Goal: Navigation & Orientation: Understand site structure

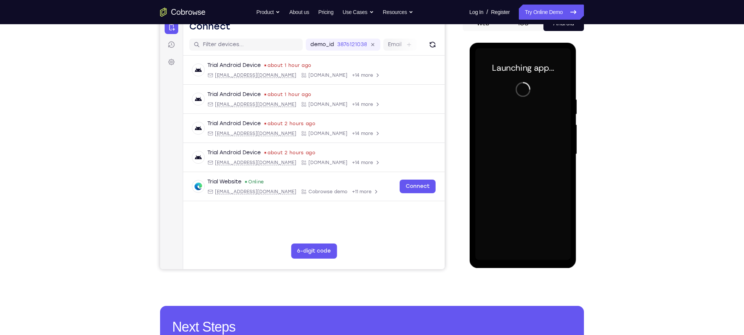
scroll to position [82, 0]
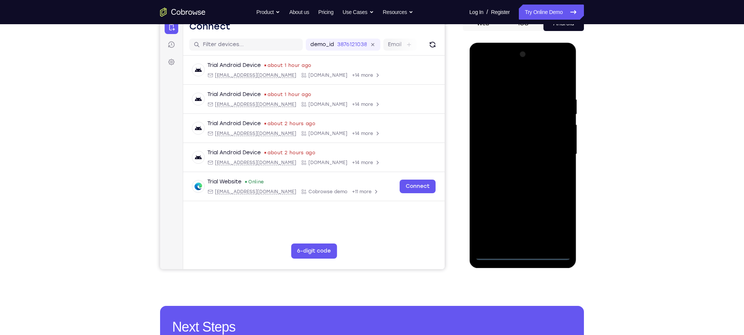
click at [520, 254] on div at bounding box center [522, 154] width 95 height 212
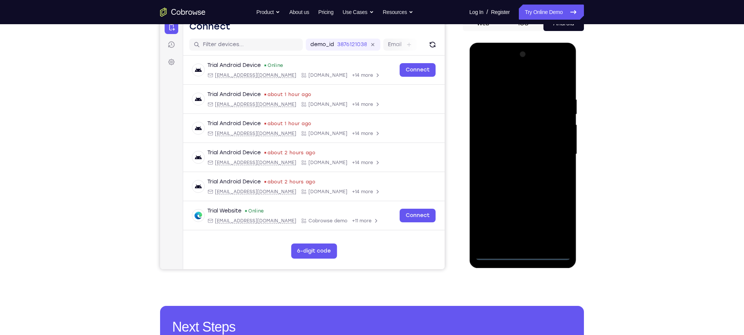
click at [559, 227] on div at bounding box center [522, 154] width 95 height 212
click at [508, 79] on div at bounding box center [522, 154] width 95 height 212
click at [555, 152] on div at bounding box center [522, 154] width 95 height 212
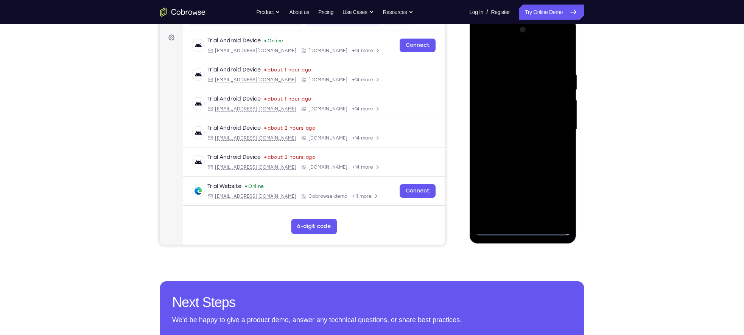
click at [514, 145] on div at bounding box center [522, 130] width 95 height 212
click at [510, 122] on div at bounding box center [522, 130] width 95 height 212
click at [510, 118] on div at bounding box center [522, 130] width 95 height 212
click at [510, 130] on div at bounding box center [522, 130] width 95 height 212
click at [532, 155] on div at bounding box center [522, 130] width 95 height 212
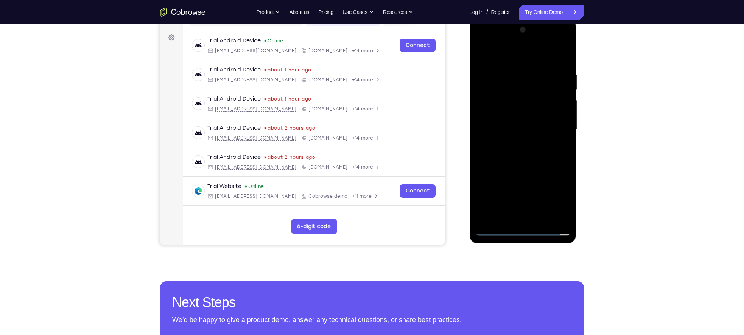
click at [516, 155] on div at bounding box center [522, 130] width 95 height 212
click at [519, 158] on div at bounding box center [522, 130] width 95 height 212
click at [524, 153] on div at bounding box center [522, 130] width 95 height 212
click at [514, 162] on div at bounding box center [522, 130] width 95 height 212
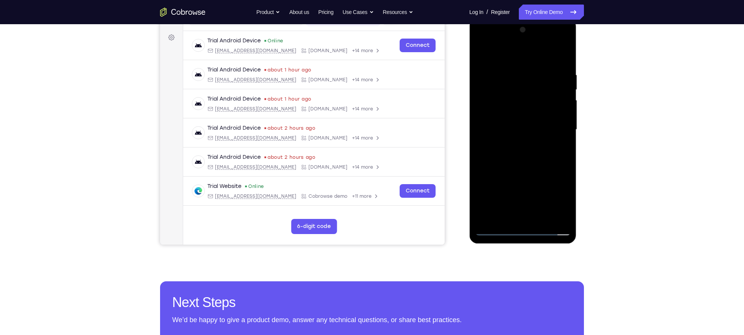
click at [513, 79] on div at bounding box center [522, 130] width 95 height 212
click at [562, 116] on div at bounding box center [522, 130] width 95 height 212
click at [561, 57] on div at bounding box center [522, 130] width 95 height 212
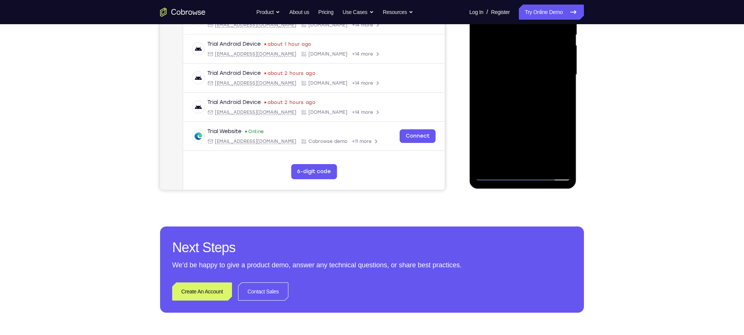
scroll to position [164, 0]
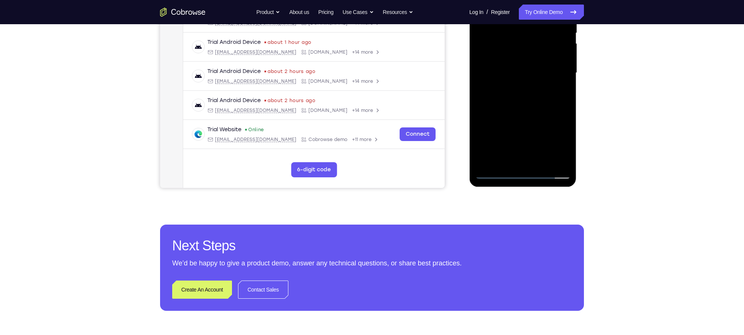
click at [541, 160] on div at bounding box center [522, 73] width 95 height 212
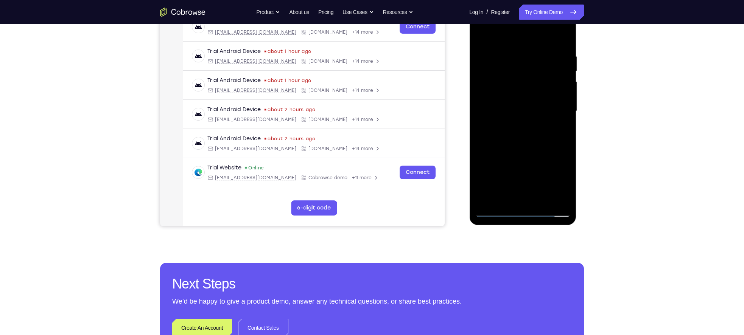
scroll to position [123, 0]
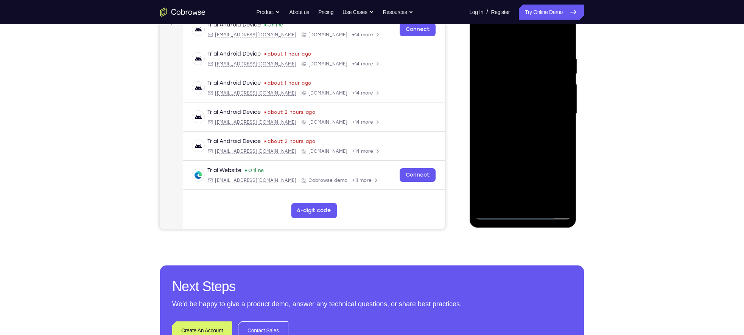
click at [521, 154] on div at bounding box center [522, 114] width 95 height 212
click at [513, 95] on div at bounding box center [522, 114] width 95 height 212
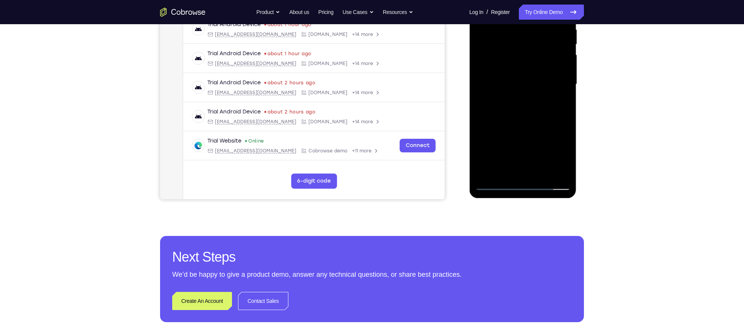
scroll to position [153, 0]
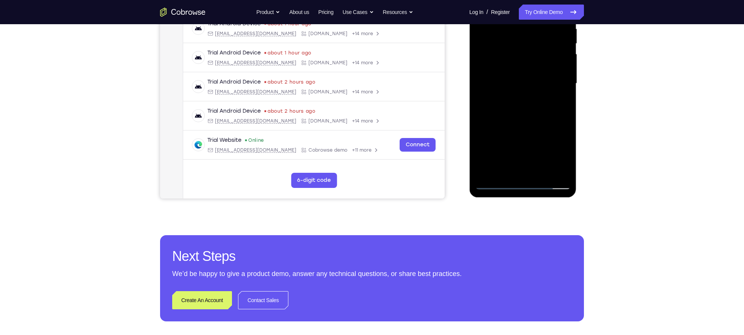
click at [507, 147] on div at bounding box center [522, 84] width 95 height 212
click at [514, 148] on div at bounding box center [522, 84] width 95 height 212
click at [505, 137] on div at bounding box center [522, 84] width 95 height 212
click at [509, 155] on div at bounding box center [522, 84] width 95 height 212
click at [516, 155] on div at bounding box center [522, 84] width 95 height 212
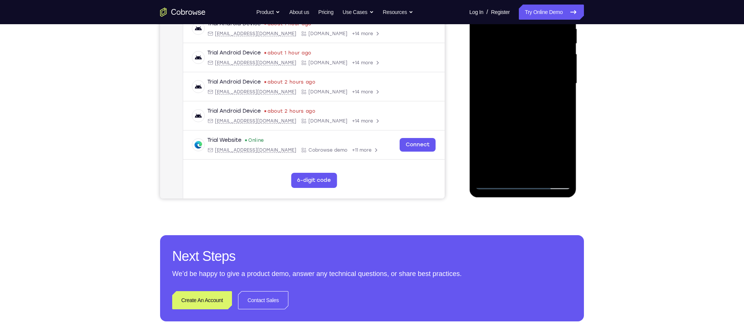
click at [537, 115] on div at bounding box center [522, 84] width 95 height 212
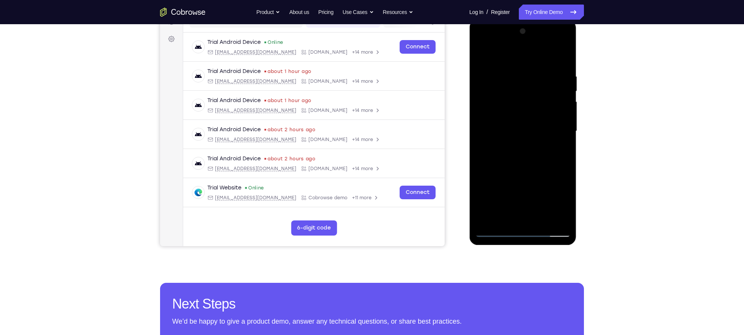
click at [505, 78] on div at bounding box center [522, 131] width 95 height 212
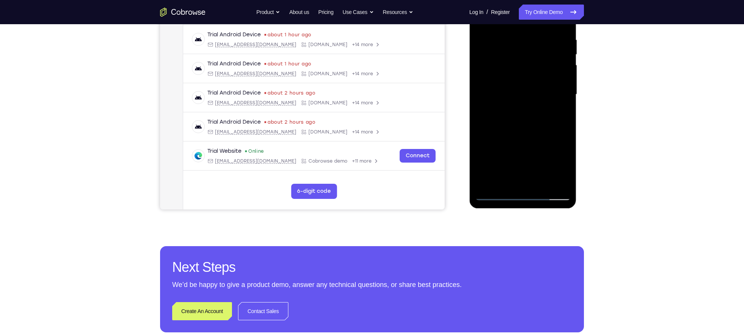
drag, startPoint x: 530, startPoint y: 181, endPoint x: 516, endPoint y: 45, distance: 136.9
click at [516, 45] on div at bounding box center [522, 95] width 95 height 212
drag, startPoint x: 489, startPoint y: 177, endPoint x: 507, endPoint y: 91, distance: 88.6
click at [507, 91] on div at bounding box center [522, 95] width 95 height 212
drag, startPoint x: 491, startPoint y: 173, endPoint x: 507, endPoint y: 87, distance: 87.8
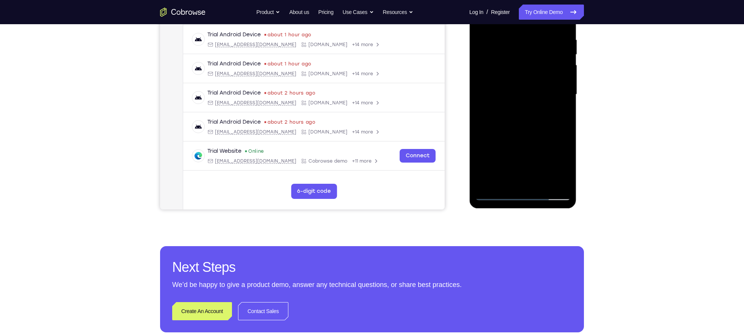
click at [507, 87] on div at bounding box center [522, 95] width 95 height 212
click at [483, 181] on div at bounding box center [522, 95] width 95 height 212
click at [496, 86] on div at bounding box center [522, 95] width 95 height 212
click at [554, 181] on div at bounding box center [522, 95] width 95 height 212
click at [498, 193] on div at bounding box center [522, 95] width 95 height 212
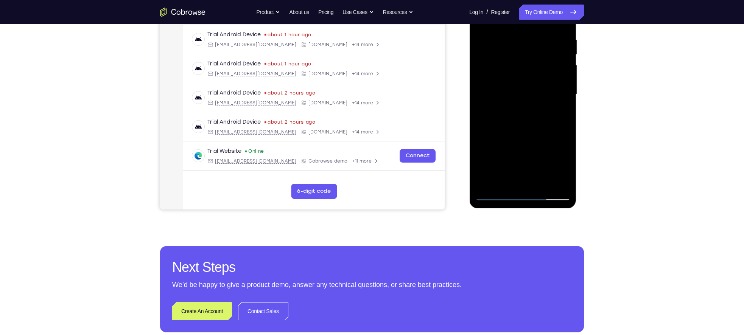
click at [498, 193] on div at bounding box center [522, 95] width 95 height 212
click at [503, 180] on div at bounding box center [522, 95] width 95 height 212
click at [521, 150] on div at bounding box center [522, 95] width 95 height 212
click at [537, 140] on div at bounding box center [522, 95] width 95 height 212
click at [529, 169] on div at bounding box center [522, 95] width 95 height 212
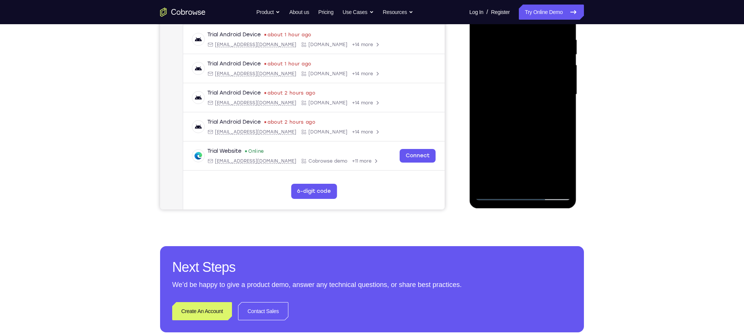
click at [527, 184] on div at bounding box center [522, 95] width 95 height 212
click at [520, 154] on div at bounding box center [522, 95] width 95 height 212
click at [516, 154] on div at bounding box center [522, 95] width 95 height 212
click at [555, 141] on div at bounding box center [522, 95] width 95 height 212
click at [550, 153] on div at bounding box center [522, 95] width 95 height 212
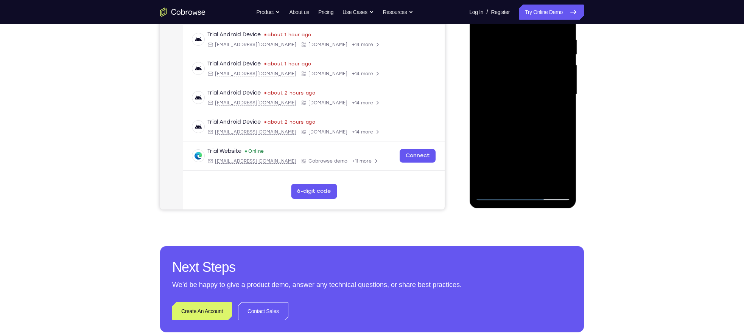
click at [518, 126] on div at bounding box center [522, 95] width 95 height 212
click at [518, 130] on div at bounding box center [522, 95] width 95 height 212
click at [546, 154] on div at bounding box center [522, 95] width 95 height 212
click at [522, 154] on div at bounding box center [522, 95] width 95 height 212
click at [479, 157] on div at bounding box center [522, 95] width 95 height 212
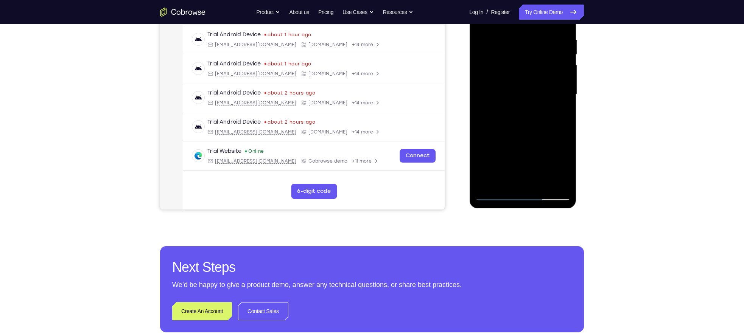
click at [498, 156] on div at bounding box center [522, 95] width 95 height 212
click at [540, 137] on div at bounding box center [522, 95] width 95 height 212
click at [558, 114] on div at bounding box center [522, 95] width 95 height 212
click at [515, 154] on div at bounding box center [522, 95] width 95 height 212
click at [491, 154] on div at bounding box center [522, 95] width 95 height 212
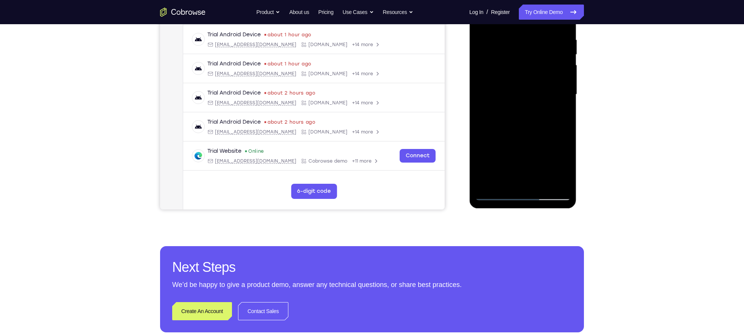
click at [536, 141] on div at bounding box center [522, 95] width 95 height 212
click at [565, 167] on div at bounding box center [522, 95] width 95 height 212
click at [538, 140] on div at bounding box center [522, 95] width 95 height 212
click at [519, 183] on div at bounding box center [522, 95] width 95 height 212
click at [524, 157] on div at bounding box center [522, 95] width 95 height 212
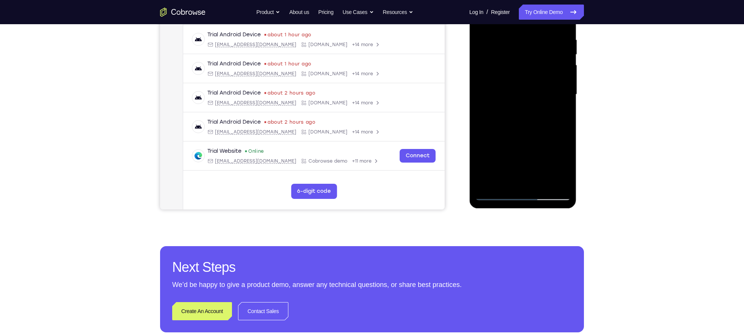
click at [515, 156] on div at bounding box center [522, 95] width 95 height 212
click at [521, 155] on div at bounding box center [522, 95] width 95 height 212
click at [564, 140] on div at bounding box center [522, 95] width 95 height 212
click at [525, 153] on div at bounding box center [522, 95] width 95 height 212
click at [538, 167] on div at bounding box center [522, 95] width 95 height 212
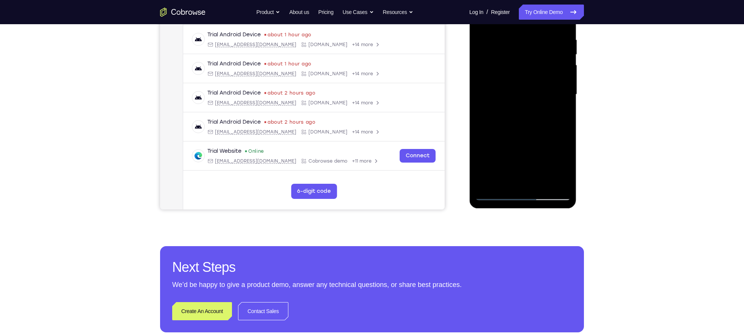
click at [537, 141] on div at bounding box center [522, 95] width 95 height 212
click at [530, 178] on div at bounding box center [522, 95] width 95 height 212
click at [547, 140] on div at bounding box center [522, 95] width 95 height 212
click at [513, 153] on div at bounding box center [522, 95] width 95 height 212
click at [488, 136] on div at bounding box center [522, 95] width 95 height 212
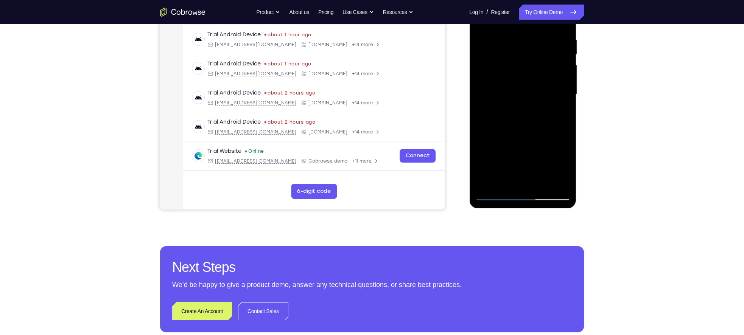
click at [521, 154] on div at bounding box center [522, 95] width 95 height 212
click at [537, 153] on div at bounding box center [522, 95] width 95 height 212
click at [540, 139] on div at bounding box center [522, 95] width 95 height 212
click at [514, 182] on div at bounding box center [522, 95] width 95 height 212
click at [529, 169] on div at bounding box center [522, 95] width 95 height 212
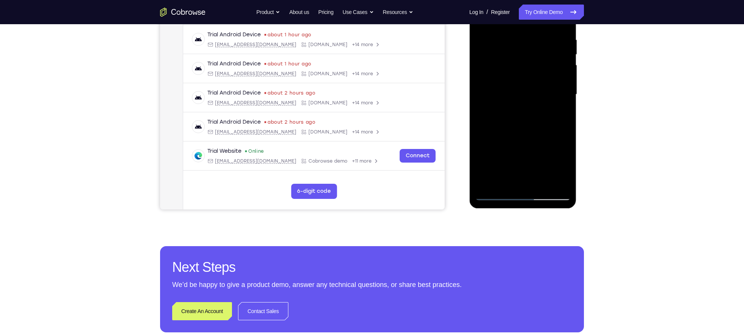
click at [502, 168] on div at bounding box center [522, 95] width 95 height 212
click at [565, 138] on div at bounding box center [522, 95] width 95 height 212
click at [532, 140] on div at bounding box center [522, 95] width 95 height 212
click at [532, 153] on div at bounding box center [522, 95] width 95 height 212
click at [560, 115] on div at bounding box center [522, 95] width 95 height 212
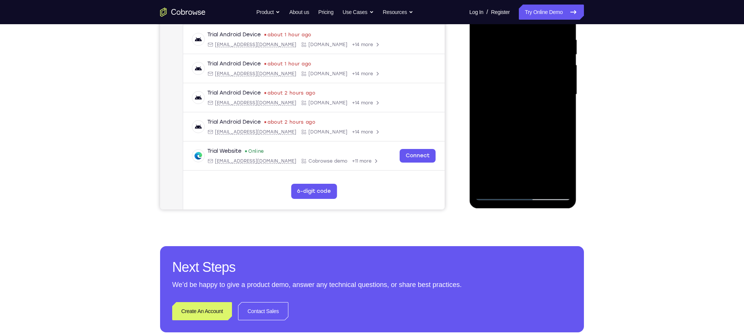
click at [496, 197] on div at bounding box center [522, 95] width 95 height 212
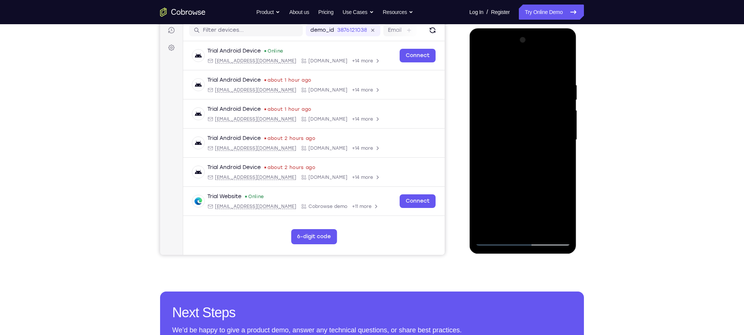
scroll to position [96, 0]
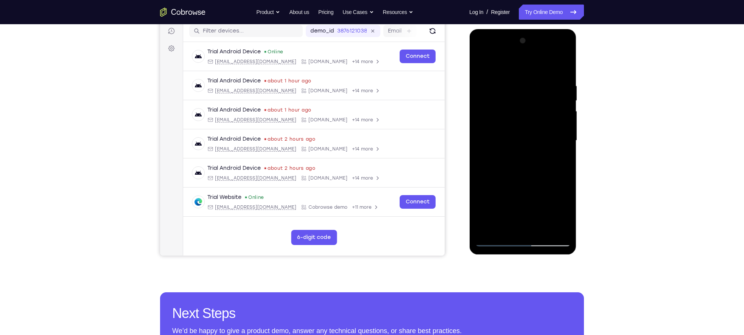
drag, startPoint x: 515, startPoint y: 167, endPoint x: 550, endPoint y: 78, distance: 95.4
click at [549, 82] on div at bounding box center [522, 141] width 95 height 212
drag, startPoint x: 516, startPoint y: 150, endPoint x: 510, endPoint y: 189, distance: 39.4
click at [510, 189] on div at bounding box center [522, 141] width 95 height 212
drag, startPoint x: 511, startPoint y: 132, endPoint x: 495, endPoint y: 213, distance: 83.3
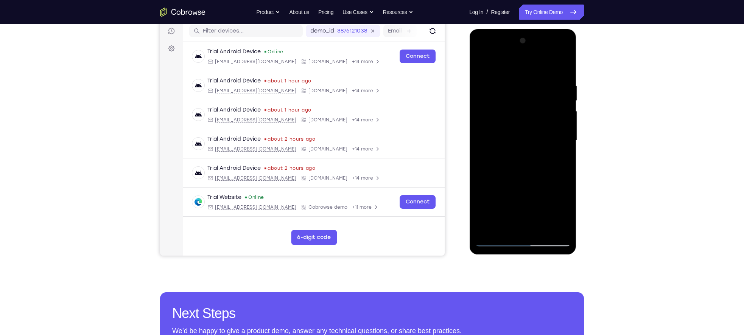
click at [495, 213] on div at bounding box center [522, 141] width 95 height 212
drag, startPoint x: 535, startPoint y: 121, endPoint x: 515, endPoint y: 180, distance: 62.5
click at [515, 180] on div at bounding box center [522, 141] width 95 height 212
click at [567, 140] on div at bounding box center [522, 141] width 95 height 212
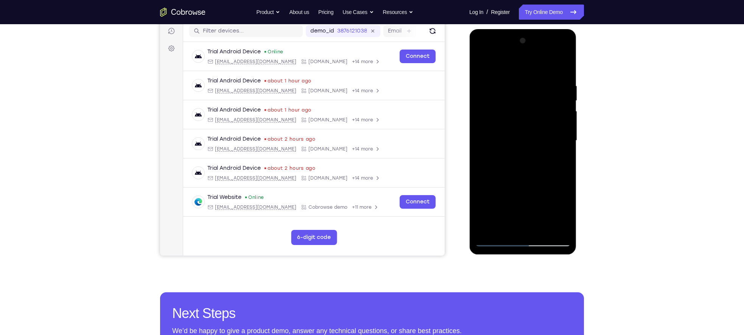
click at [566, 140] on div at bounding box center [522, 141] width 95 height 212
drag, startPoint x: 540, startPoint y: 168, endPoint x: 558, endPoint y: 94, distance: 75.6
click at [558, 94] on div at bounding box center [522, 141] width 95 height 212
drag, startPoint x: 531, startPoint y: 186, endPoint x: 555, endPoint y: 103, distance: 86.0
click at [555, 103] on div at bounding box center [522, 141] width 95 height 212
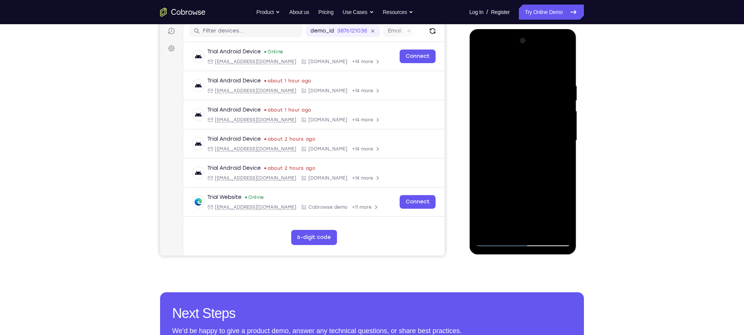
click at [564, 121] on div at bounding box center [522, 141] width 95 height 212
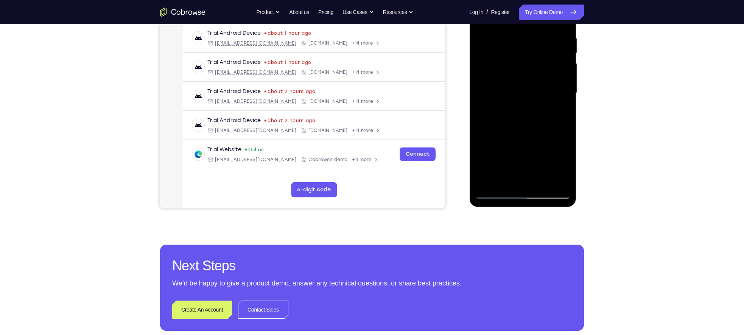
scroll to position [106, 0]
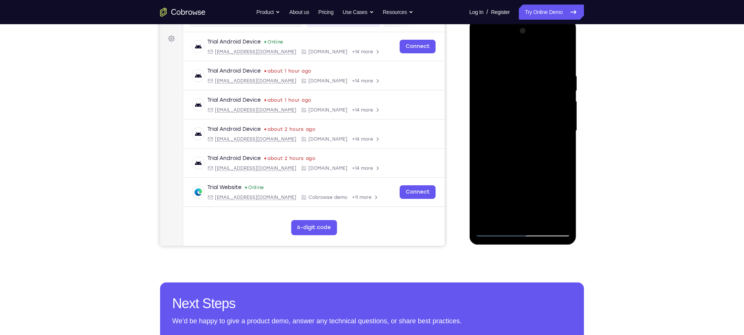
click at [565, 111] on div at bounding box center [522, 131] width 95 height 212
drag, startPoint x: 532, startPoint y: 152, endPoint x: 548, endPoint y: 81, distance: 72.9
click at [548, 81] on div at bounding box center [522, 131] width 95 height 212
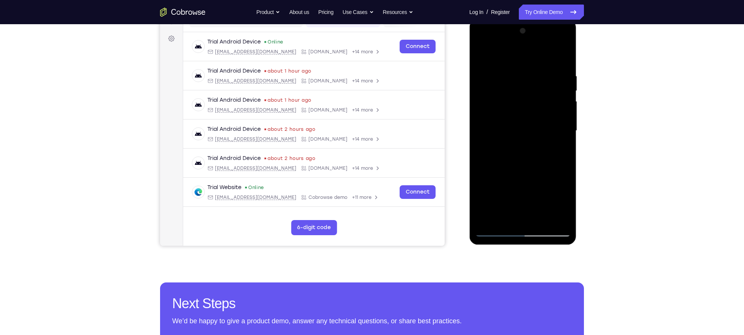
drag, startPoint x: 512, startPoint y: 167, endPoint x: 533, endPoint y: 103, distance: 67.7
click at [533, 103] on div at bounding box center [522, 131] width 95 height 212
drag, startPoint x: 509, startPoint y: 176, endPoint x: 516, endPoint y: 126, distance: 50.4
drag, startPoint x: 53, startPoint y: 162, endPoint x: 457, endPoint y: 153, distance: 404.2
click at [457, 153] on div "Your Support Agent Your Customer Web iOS Android" at bounding box center [372, 107] width 424 height 280
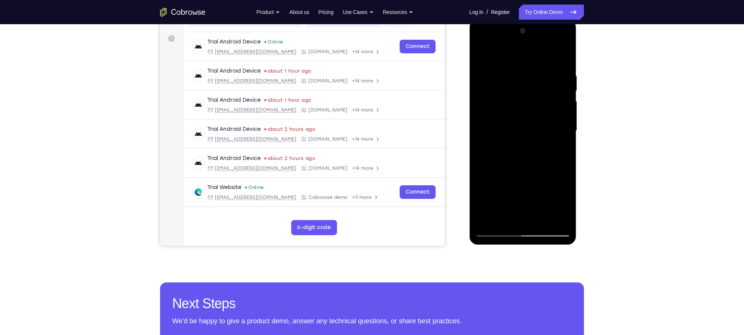
drag, startPoint x: 523, startPoint y: 181, endPoint x: 531, endPoint y: 79, distance: 102.1
click at [531, 79] on div at bounding box center [522, 131] width 95 height 212
drag, startPoint x: 519, startPoint y: 147, endPoint x: 524, endPoint y: 93, distance: 54.0
click at [524, 93] on div at bounding box center [522, 131] width 95 height 212
drag, startPoint x: 524, startPoint y: 93, endPoint x: 514, endPoint y: 143, distance: 50.6
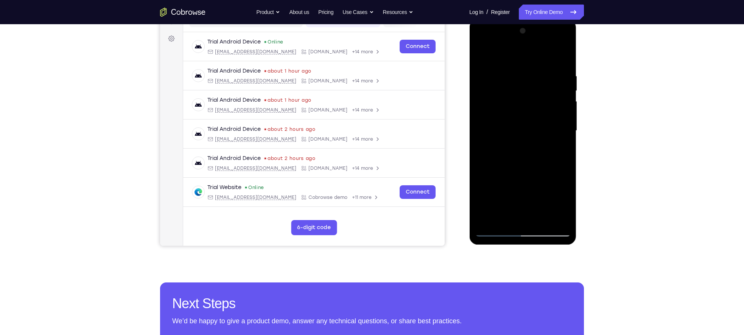
click at [514, 143] on div at bounding box center [522, 131] width 95 height 212
drag, startPoint x: 524, startPoint y: 93, endPoint x: 516, endPoint y: 118, distance: 26.3
click at [516, 118] on div at bounding box center [522, 131] width 95 height 212
click at [568, 129] on div at bounding box center [522, 131] width 95 height 212
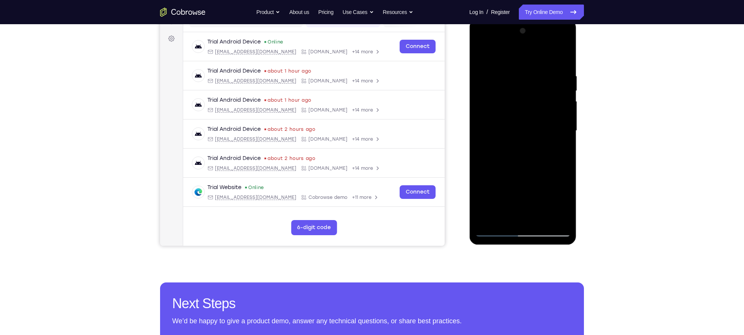
click at [568, 129] on div at bounding box center [522, 131] width 95 height 212
drag, startPoint x: 533, startPoint y: 196, endPoint x: 545, endPoint y: 79, distance: 117.5
click at [545, 79] on div at bounding box center [522, 131] width 95 height 212
drag, startPoint x: 535, startPoint y: 179, endPoint x: 540, endPoint y: 118, distance: 61.5
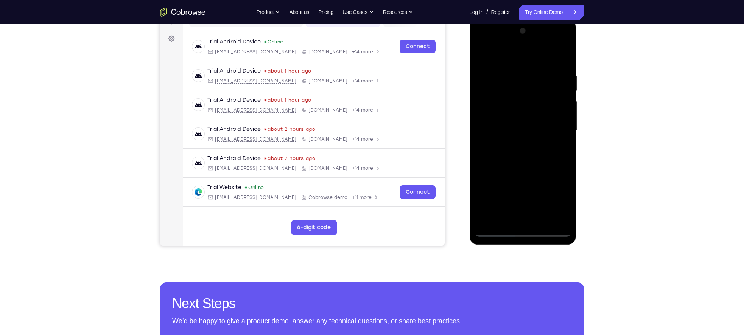
click at [540, 118] on div at bounding box center [522, 131] width 95 height 212
click at [564, 118] on div at bounding box center [522, 131] width 95 height 212
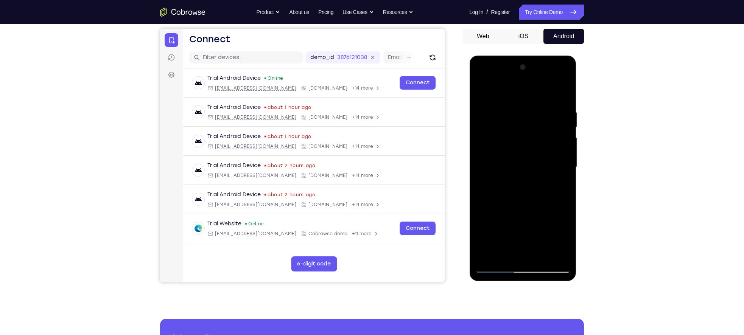
scroll to position [65, 0]
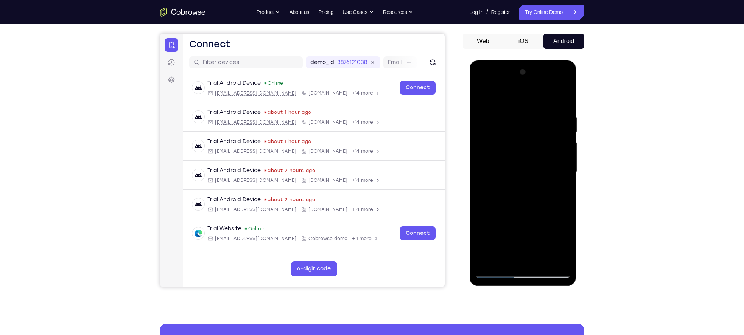
drag, startPoint x: 522, startPoint y: 137, endPoint x: 530, endPoint y: 72, distance: 66.0
click at [530, 72] on div at bounding box center [522, 172] width 95 height 212
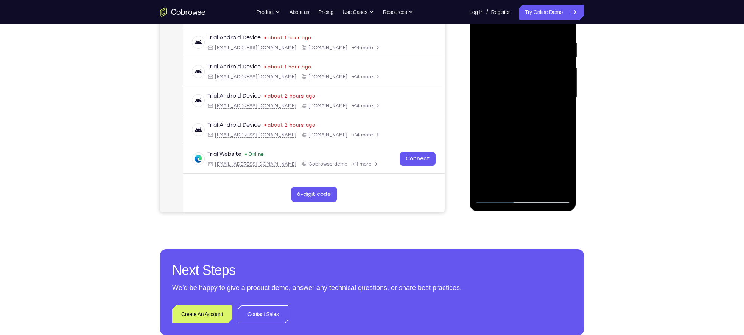
drag, startPoint x: 521, startPoint y: 118, endPoint x: 526, endPoint y: 64, distance: 55.1
click at [526, 64] on div at bounding box center [522, 98] width 95 height 212
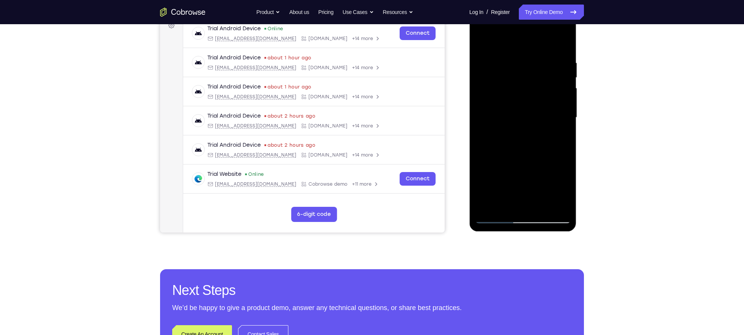
scroll to position [118, 0]
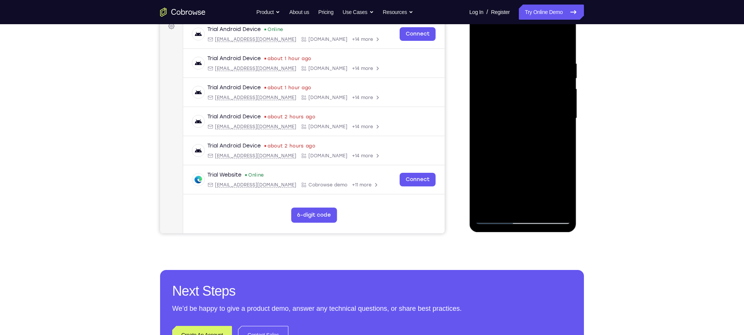
drag, startPoint x: 519, startPoint y: 133, endPoint x: 524, endPoint y: 85, distance: 48.7
click at [524, 85] on div at bounding box center [522, 118] width 95 height 212
click at [564, 133] on div at bounding box center [522, 118] width 95 height 212
drag, startPoint x: 540, startPoint y: 165, endPoint x: 559, endPoint y: 70, distance: 96.8
click at [559, 70] on div at bounding box center [522, 118] width 95 height 212
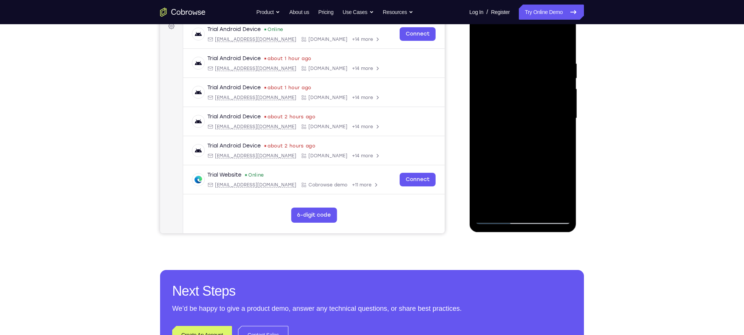
drag, startPoint x: 525, startPoint y: 152, endPoint x: 547, endPoint y: 43, distance: 111.2
click at [547, 43] on div at bounding box center [522, 118] width 95 height 212
drag, startPoint x: 513, startPoint y: 151, endPoint x: 519, endPoint y: 103, distance: 48.5
click at [519, 103] on div at bounding box center [522, 118] width 95 height 212
click at [568, 128] on div at bounding box center [522, 118] width 95 height 212
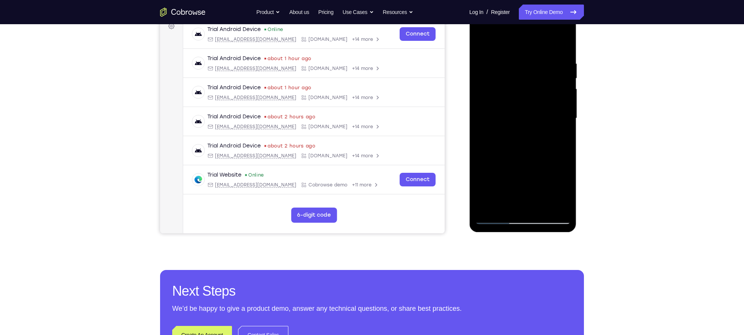
click at [567, 129] on div at bounding box center [522, 118] width 95 height 212
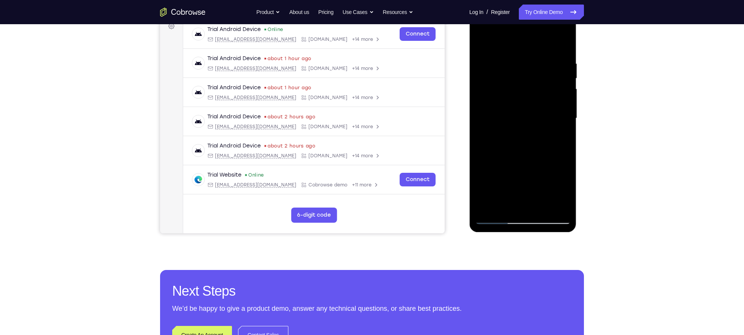
drag, startPoint x: 554, startPoint y: 168, endPoint x: 565, endPoint y: 65, distance: 103.5
click at [565, 65] on div at bounding box center [522, 118] width 95 height 212
drag, startPoint x: 526, startPoint y: 168, endPoint x: 541, endPoint y: 98, distance: 71.6
click at [541, 98] on div at bounding box center [522, 118] width 95 height 212
click at [566, 137] on div at bounding box center [522, 118] width 95 height 212
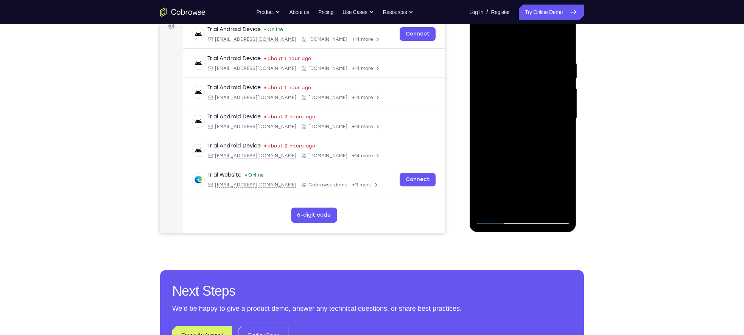
click at [566, 137] on div at bounding box center [522, 118] width 95 height 212
drag, startPoint x: 540, startPoint y: 163, endPoint x: 550, endPoint y: 63, distance: 100.1
click at [550, 63] on div at bounding box center [522, 118] width 95 height 212
click at [565, 138] on div at bounding box center [522, 118] width 95 height 212
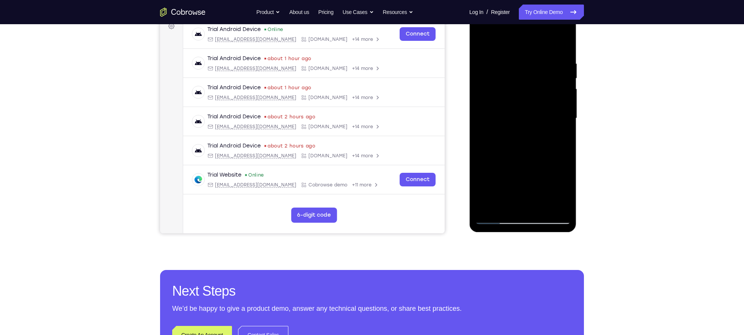
drag, startPoint x: 523, startPoint y: 157, endPoint x: 537, endPoint y: 90, distance: 68.4
click at [537, 90] on div at bounding box center [522, 118] width 95 height 212
drag, startPoint x: 519, startPoint y: 131, endPoint x: 525, endPoint y: 100, distance: 31.5
click at [525, 100] on div at bounding box center [522, 118] width 95 height 212
click at [564, 108] on div at bounding box center [522, 118] width 95 height 212
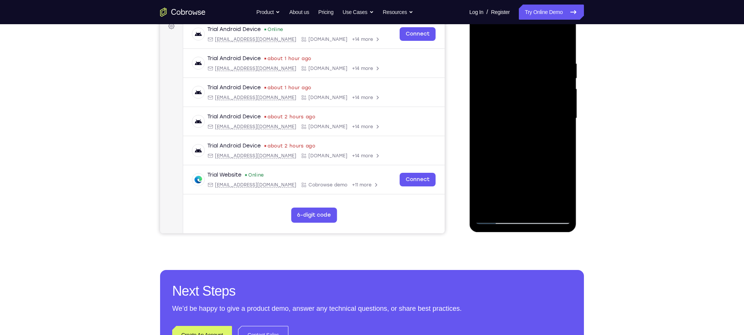
click at [564, 108] on div at bounding box center [522, 118] width 95 height 212
drag, startPoint x: 546, startPoint y: 128, endPoint x: 554, endPoint y: 92, distance: 36.7
click at [554, 92] on div at bounding box center [522, 118] width 95 height 212
drag, startPoint x: 532, startPoint y: 80, endPoint x: 522, endPoint y: 121, distance: 41.9
click at [522, 121] on div at bounding box center [522, 118] width 95 height 212
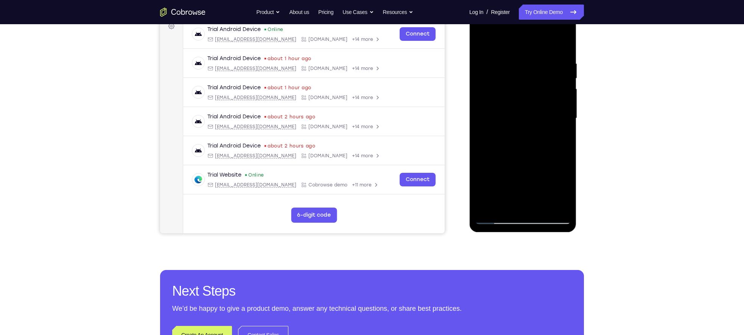
drag, startPoint x: 521, startPoint y: 98, endPoint x: 516, endPoint y: 124, distance: 26.6
click at [516, 124] on div at bounding box center [522, 118] width 95 height 212
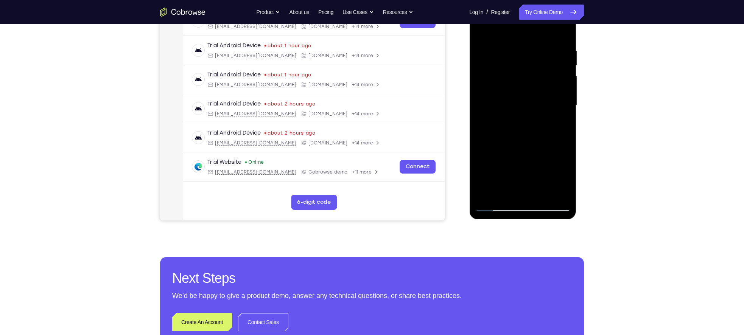
drag, startPoint x: 508, startPoint y: 123, endPoint x: 506, endPoint y: 149, distance: 25.4
click at [506, 149] on div at bounding box center [522, 106] width 95 height 212
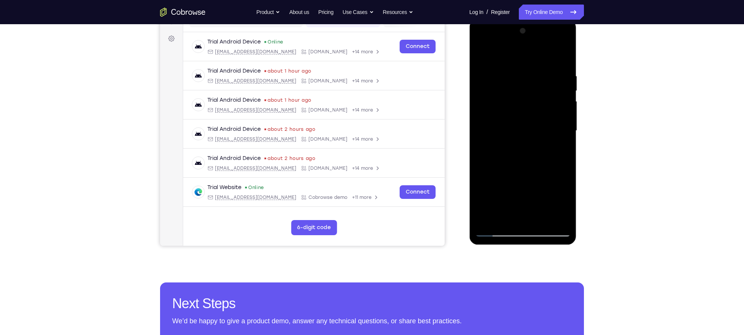
scroll to position [102, 0]
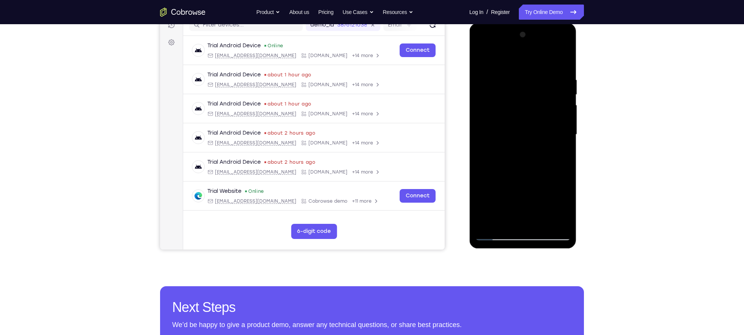
click at [494, 93] on div at bounding box center [522, 135] width 95 height 212
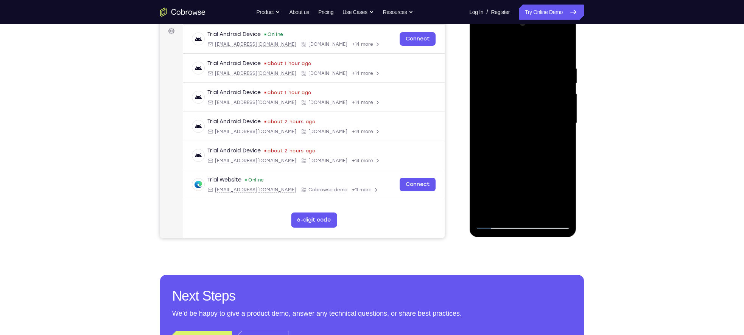
drag, startPoint x: 516, startPoint y: 151, endPoint x: 518, endPoint y: 133, distance: 17.6
click at [518, 133] on div at bounding box center [522, 123] width 95 height 212
drag, startPoint x: 504, startPoint y: 154, endPoint x: 509, endPoint y: 109, distance: 44.9
click at [509, 109] on div at bounding box center [522, 123] width 95 height 212
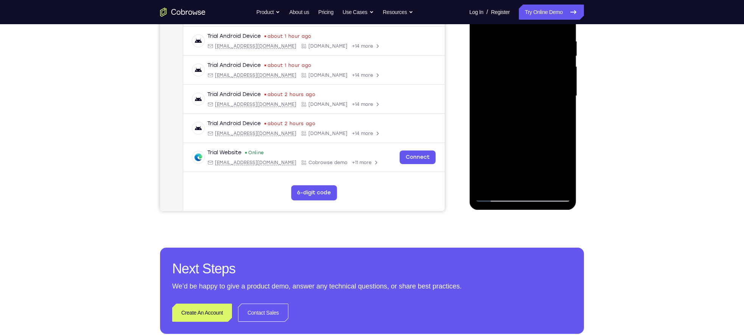
scroll to position [141, 0]
drag, startPoint x: 517, startPoint y: 107, endPoint x: 504, endPoint y: 159, distance: 53.6
click at [504, 159] on div at bounding box center [522, 96] width 95 height 212
drag, startPoint x: 498, startPoint y: 148, endPoint x: 493, endPoint y: 180, distance: 32.5
click at [493, 180] on div at bounding box center [522, 96] width 95 height 212
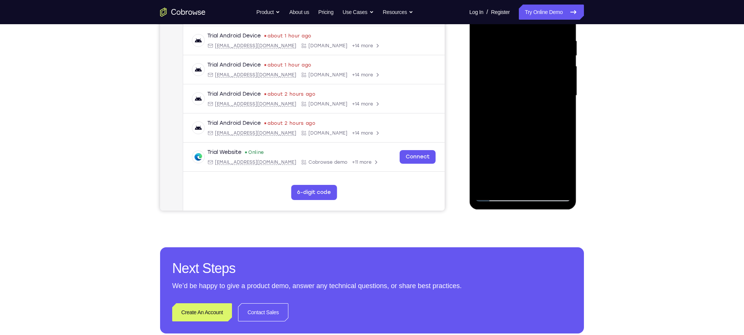
drag, startPoint x: 506, startPoint y: 107, endPoint x: 495, endPoint y: 183, distance: 76.5
click at [495, 183] on div at bounding box center [522, 96] width 95 height 212
drag, startPoint x: 497, startPoint y: 127, endPoint x: 486, endPoint y: 163, distance: 38.3
click at [486, 163] on div at bounding box center [522, 96] width 95 height 212
drag, startPoint x: 527, startPoint y: 110, endPoint x: 513, endPoint y: 142, distance: 34.9
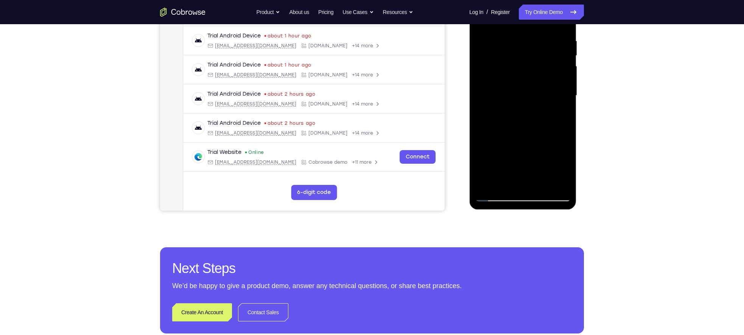
click at [513, 142] on div at bounding box center [522, 96] width 95 height 212
drag, startPoint x: 534, startPoint y: 129, endPoint x: 524, endPoint y: 167, distance: 39.0
click at [524, 167] on div at bounding box center [522, 96] width 95 height 212
drag, startPoint x: 550, startPoint y: 78, endPoint x: 533, endPoint y: 147, distance: 70.6
click at [533, 147] on div at bounding box center [522, 96] width 95 height 212
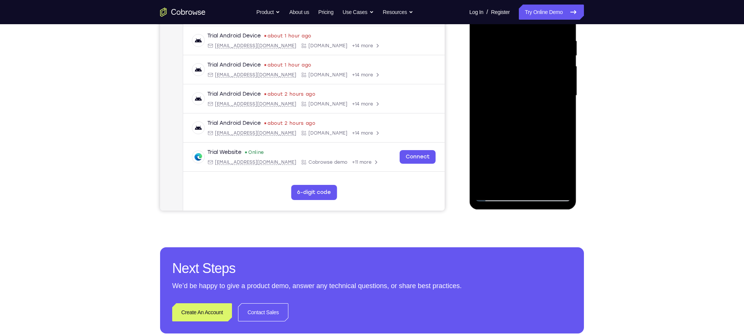
click at [556, 121] on div at bounding box center [522, 96] width 95 height 212
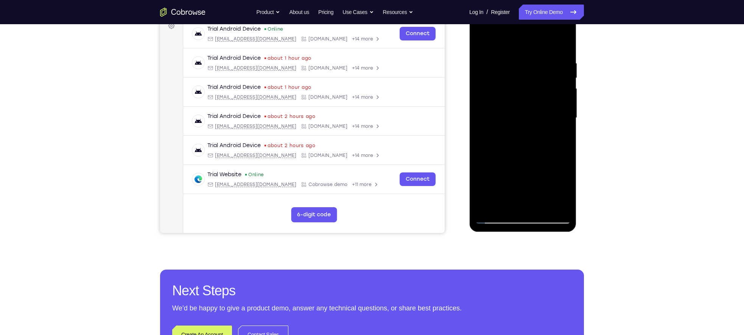
drag, startPoint x: 522, startPoint y: 132, endPoint x: 521, endPoint y: 136, distance: 3.9
click at [521, 136] on div at bounding box center [522, 118] width 95 height 212
click at [564, 108] on div at bounding box center [522, 118] width 95 height 212
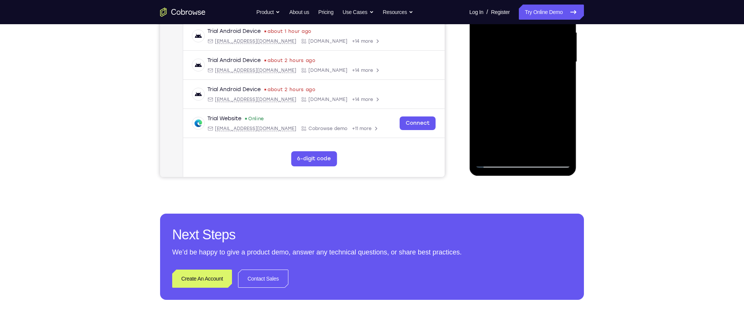
scroll to position [176, 0]
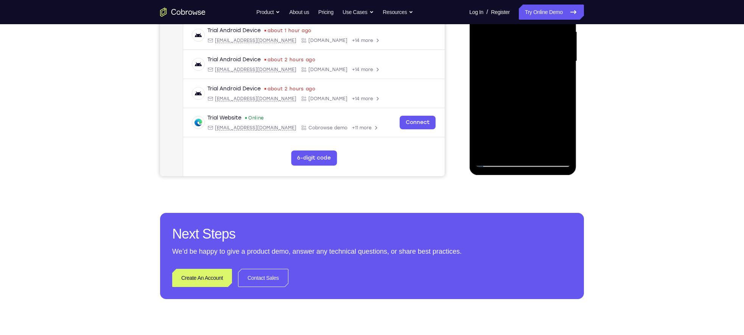
click at [493, 162] on div at bounding box center [522, 61] width 95 height 212
